Goal: Task Accomplishment & Management: Manage account settings

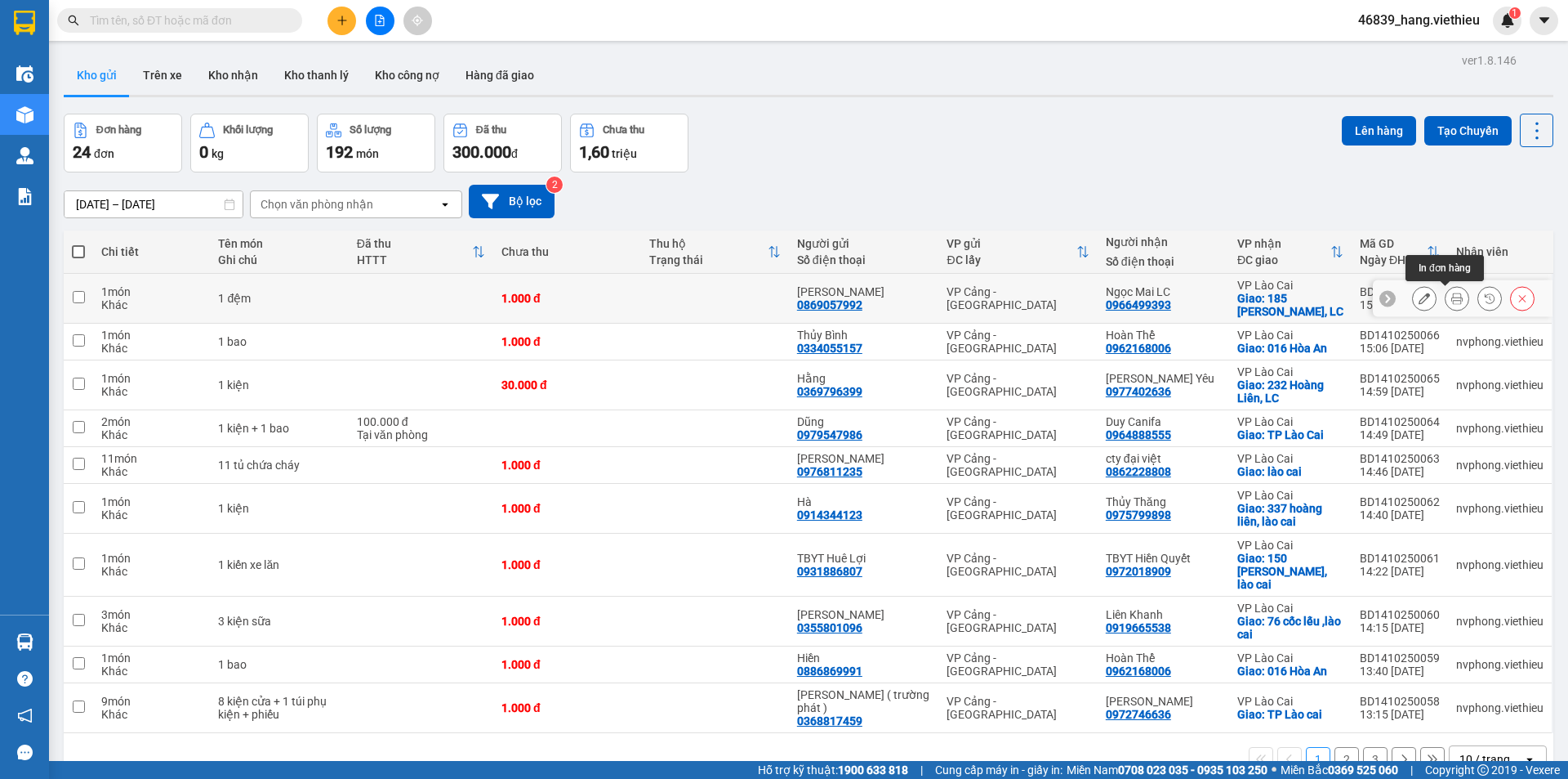
click at [1452, 302] on icon at bounding box center [1458, 299] width 12 height 12
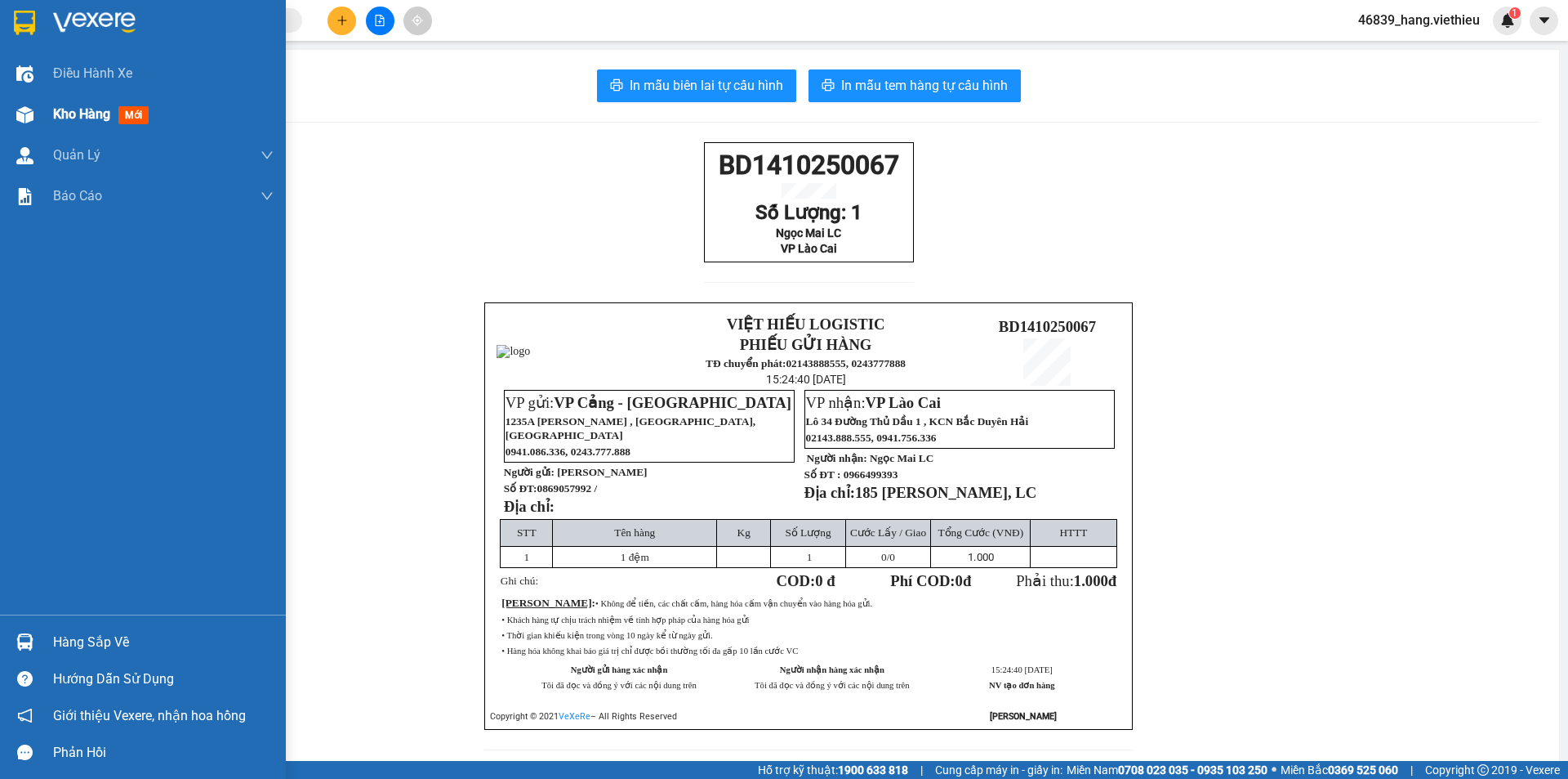
click at [27, 119] on img at bounding box center [25, 115] width 18 height 18
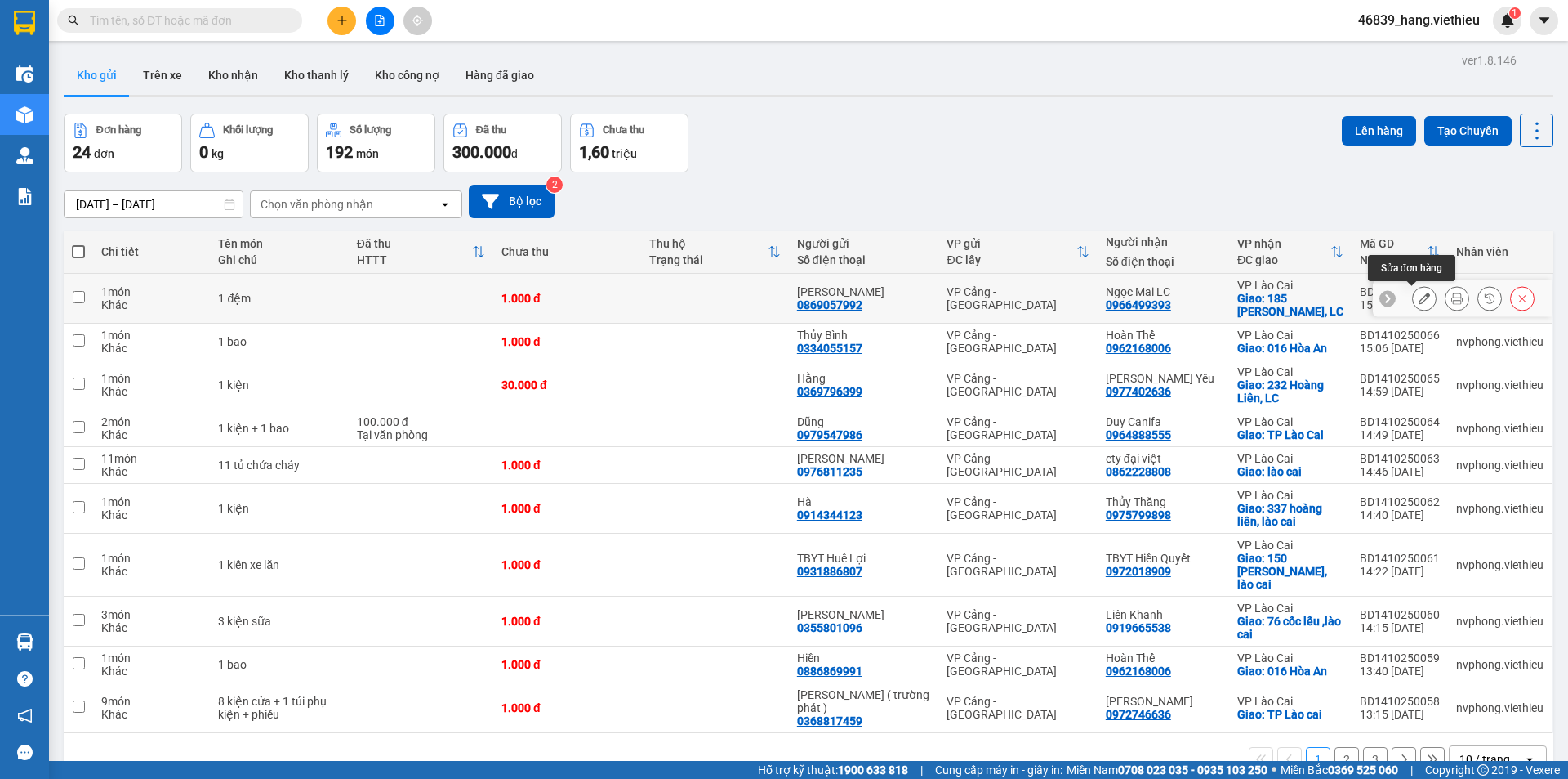
click at [1417, 304] on button at bounding box center [1424, 298] width 22 height 28
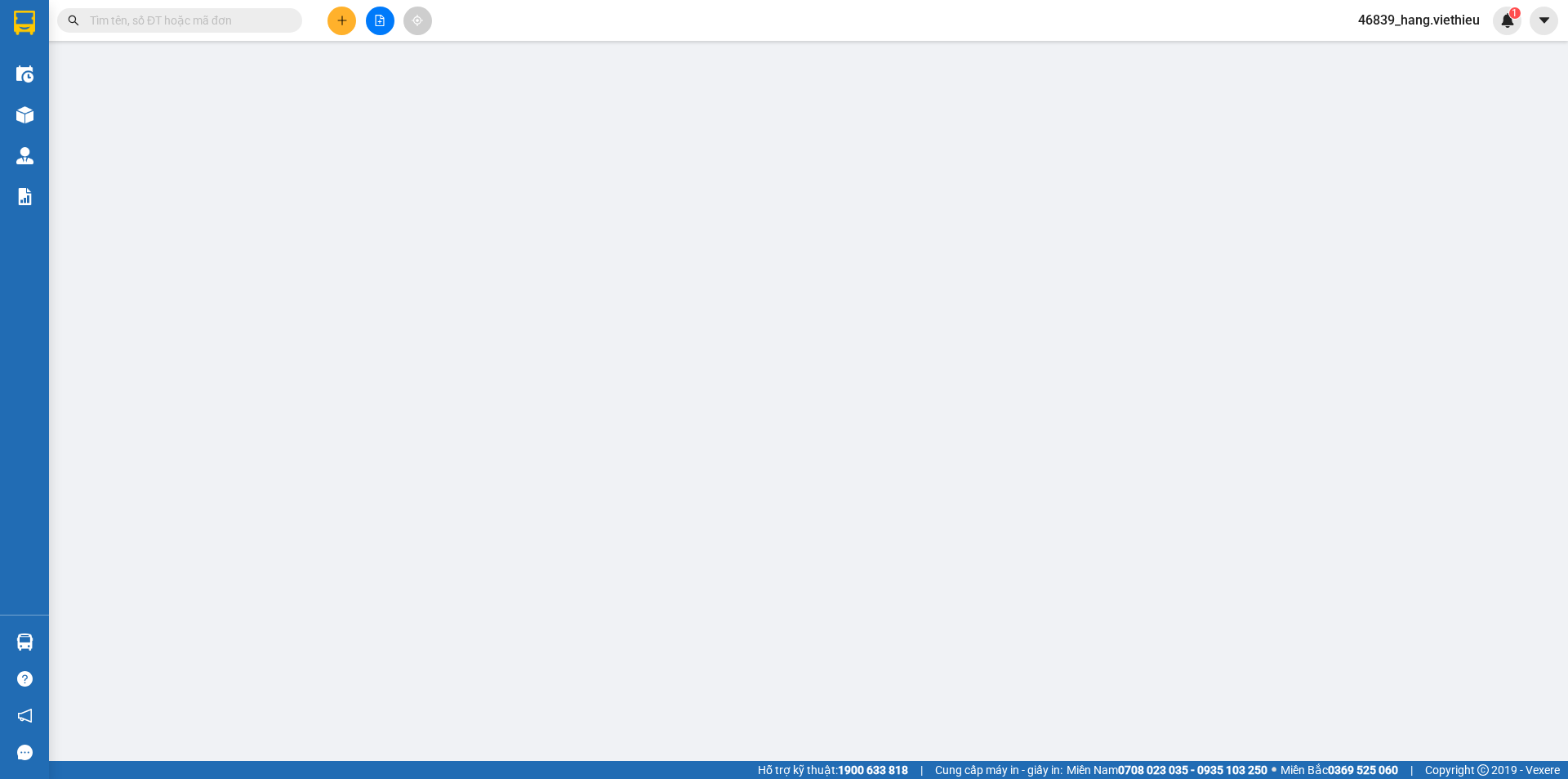
type input "0869057992"
type input "[PERSON_NAME]"
type input "0966499393"
type input "Ngọc Mai LC"
checkbox input "true"
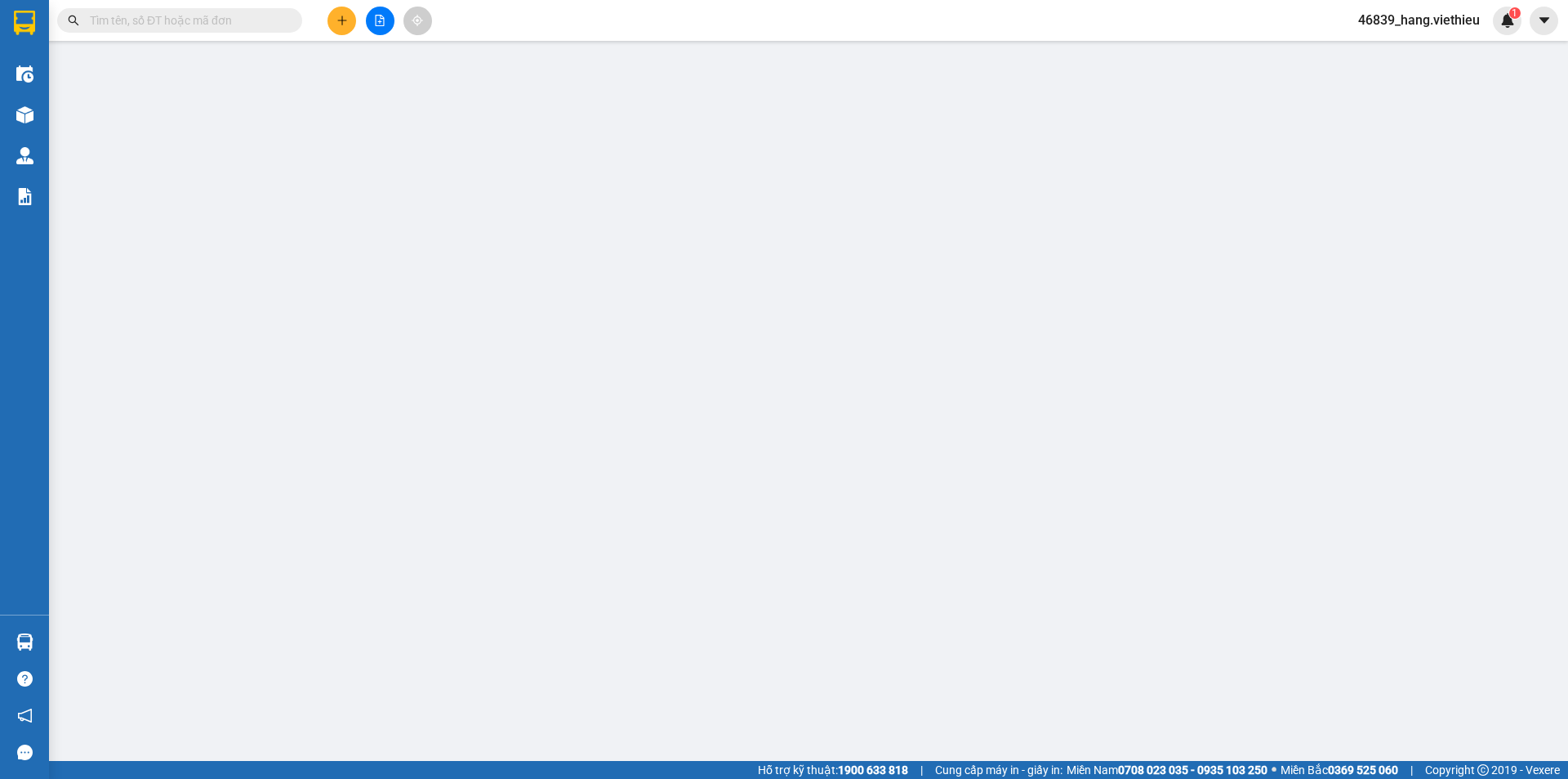
type input "185 [PERSON_NAME], LC"
type input "0"
type input "1.000"
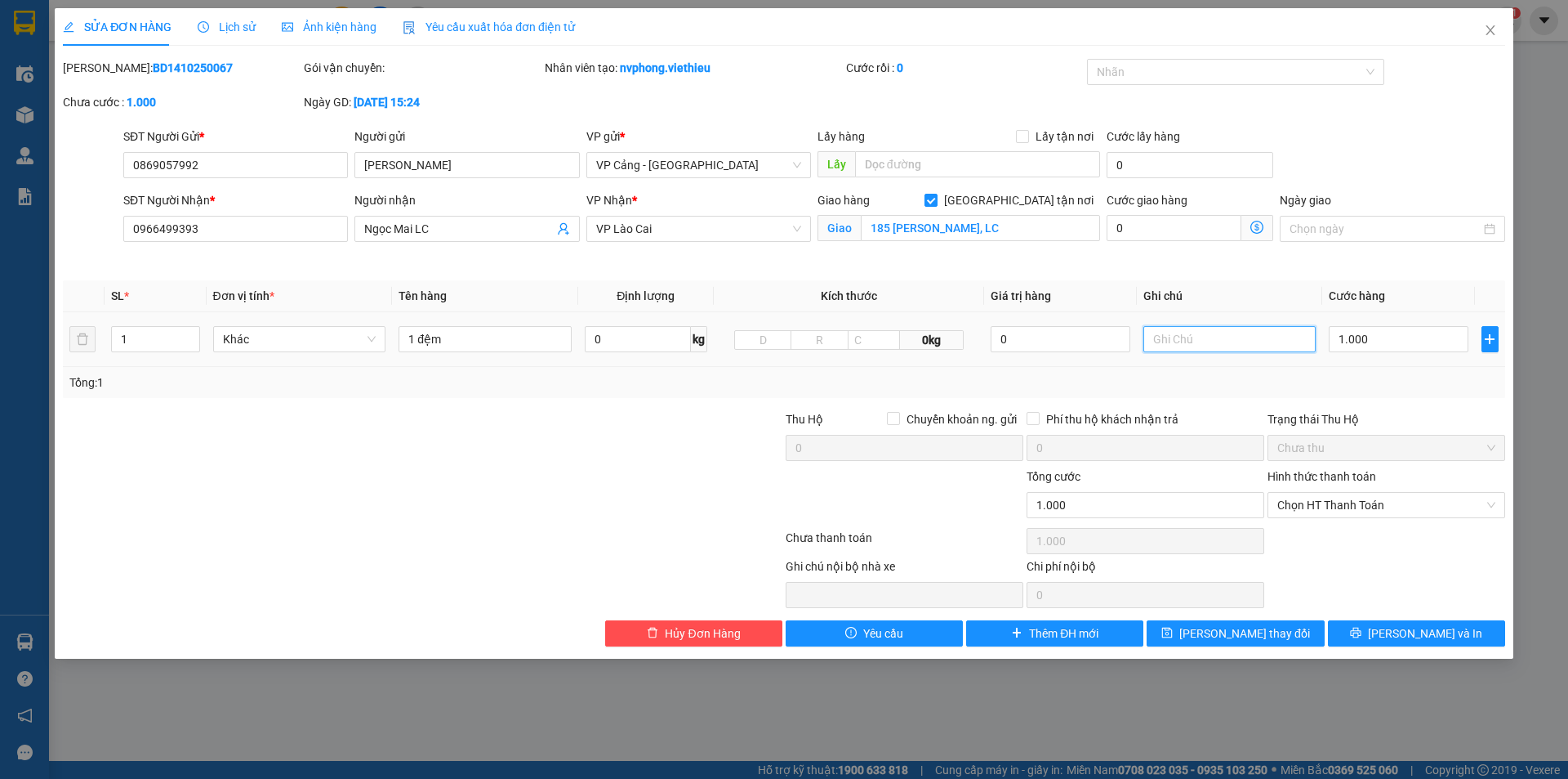
click at [1183, 342] on input "text" at bounding box center [1229, 339] width 173 height 26
type input "giao về địa chỉ 643 kim tân - TP Lc"
click at [1241, 642] on button "[PERSON_NAME] thay đổi" at bounding box center [1235, 633] width 178 height 26
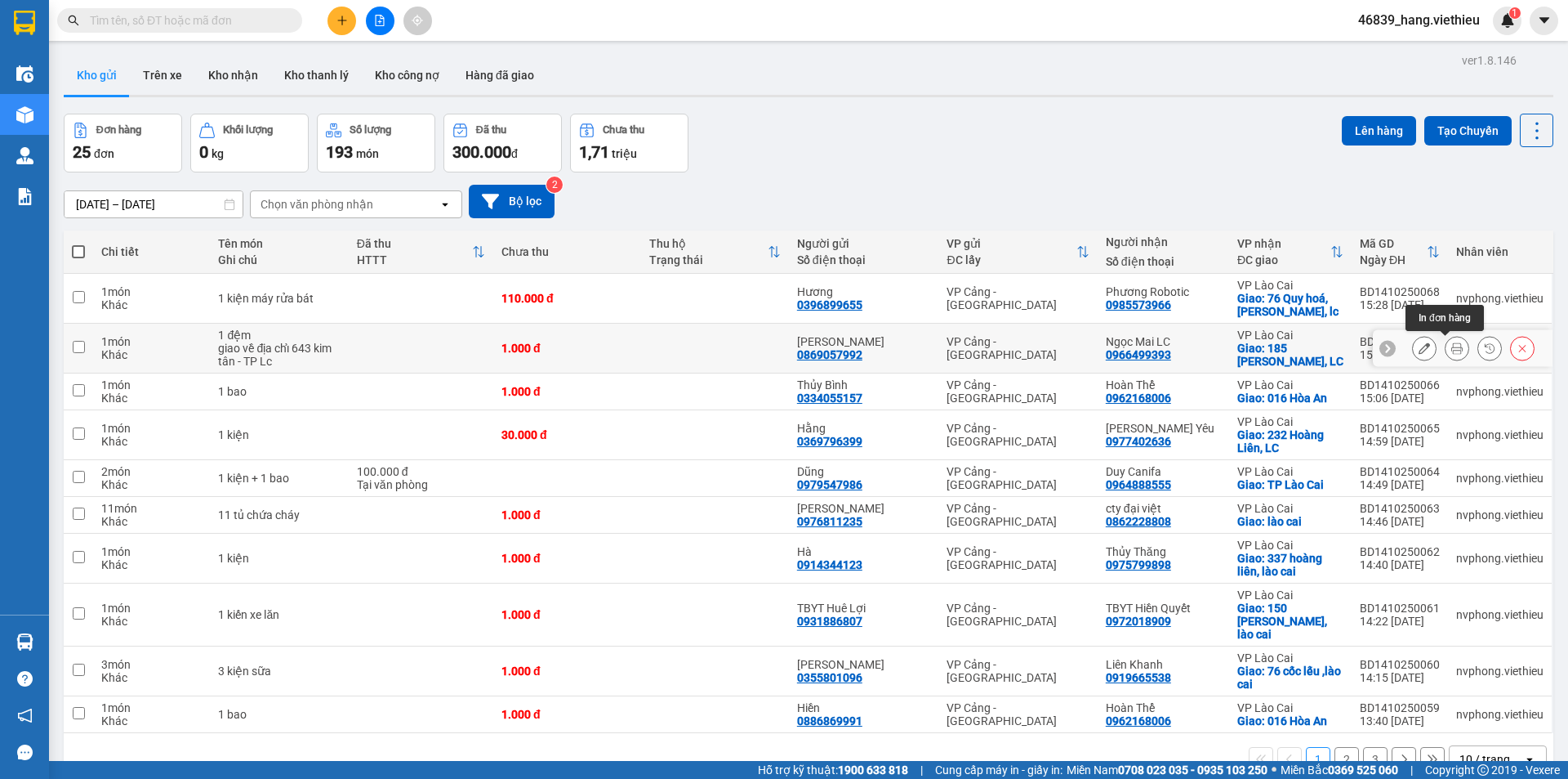
click at [1452, 353] on icon at bounding box center [1458, 348] width 12 height 12
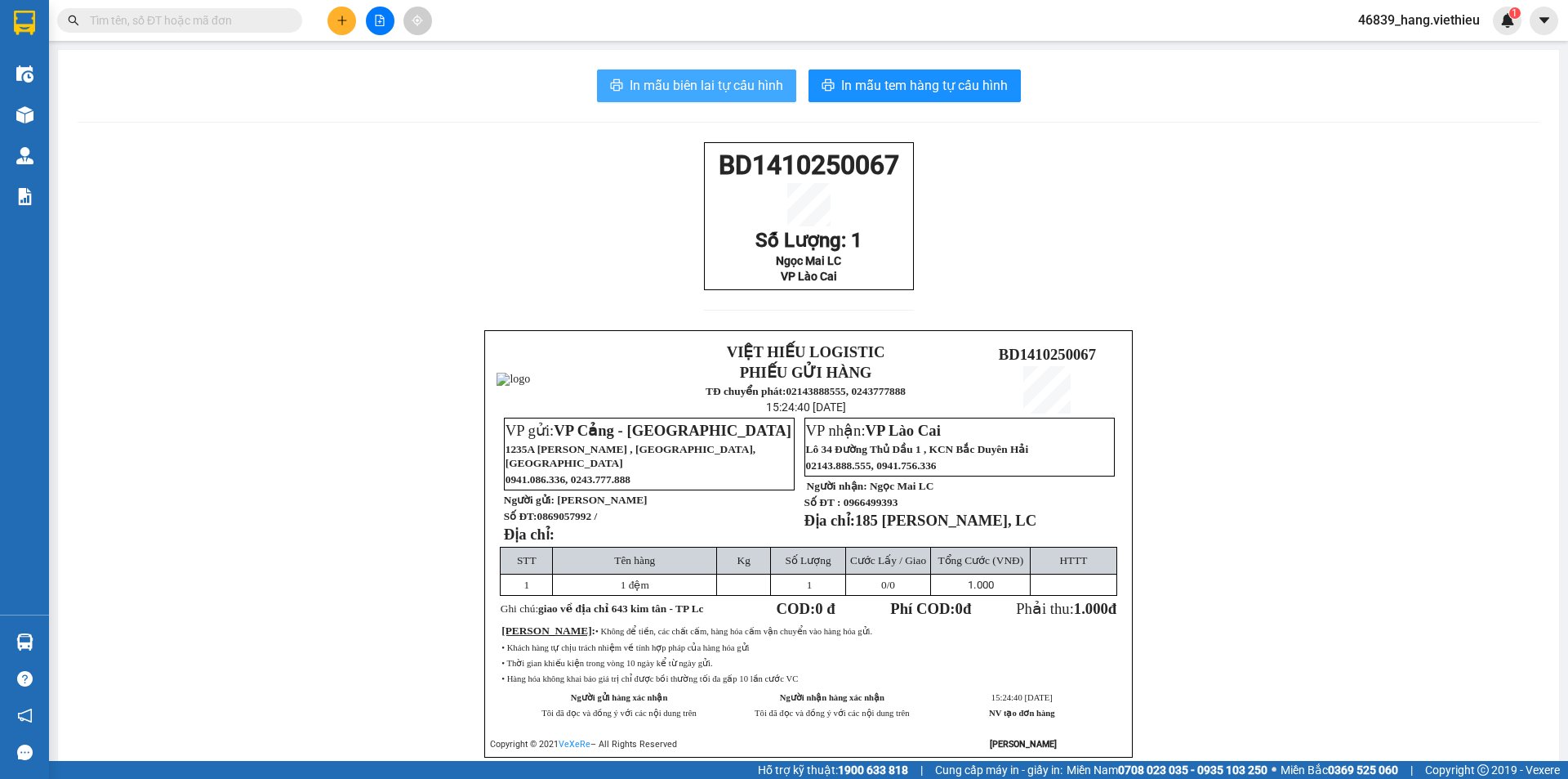
click at [672, 96] on span "In mẫu biên lai tự cấu hình" at bounding box center [705, 85] width 153 height 20
click at [299, 525] on div "BD1410250067 Số Lượng: 1 Ngọc Mai LC VP Lào Cai VIỆT HIẾU LOGISTIC PHIẾU GỬI HÀ…" at bounding box center [809, 470] width 1462 height 655
